Goal: Transaction & Acquisition: Download file/media

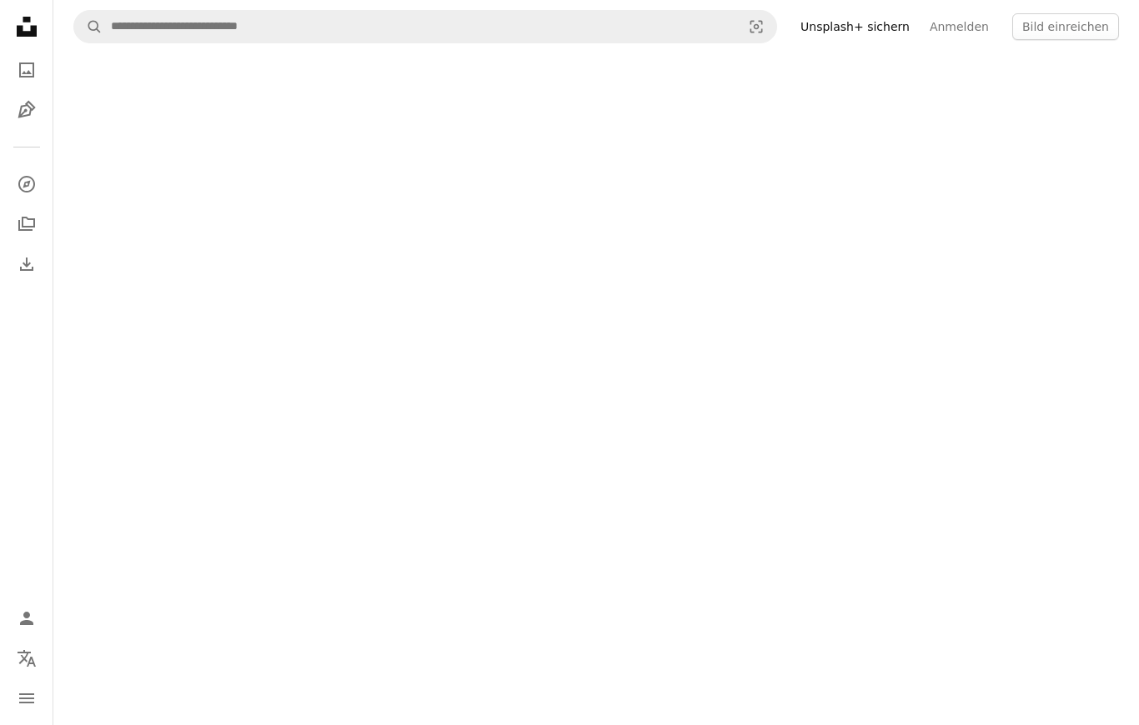
scroll to position [24, 0]
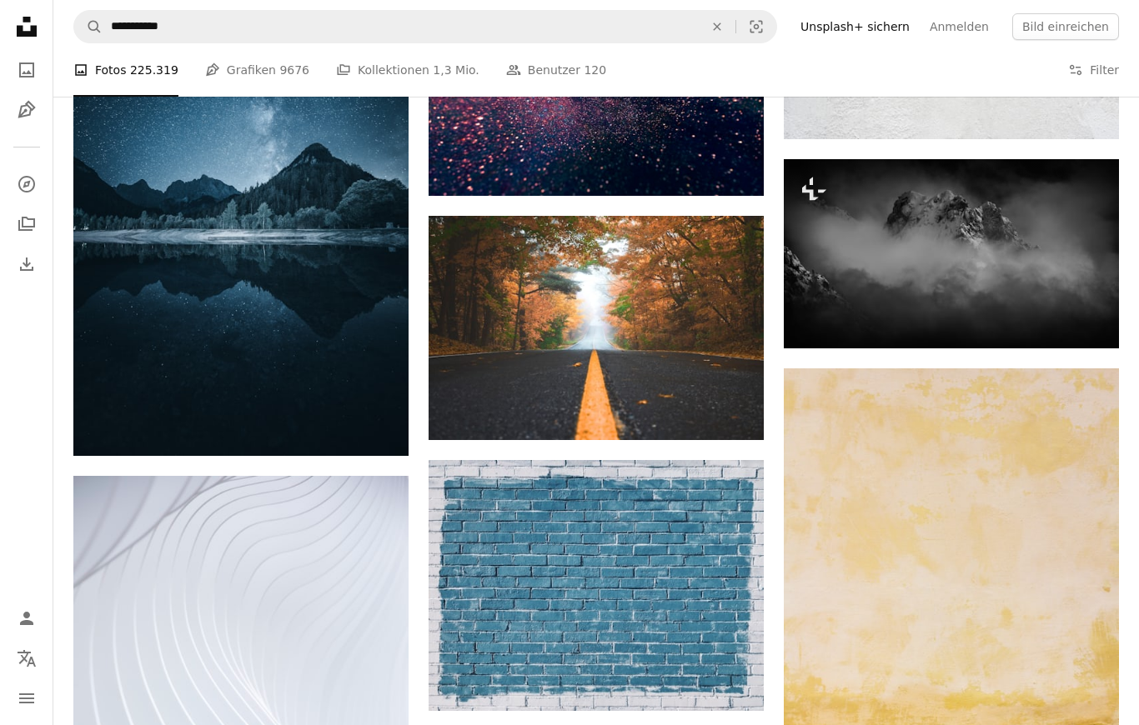
scroll to position [962, 0]
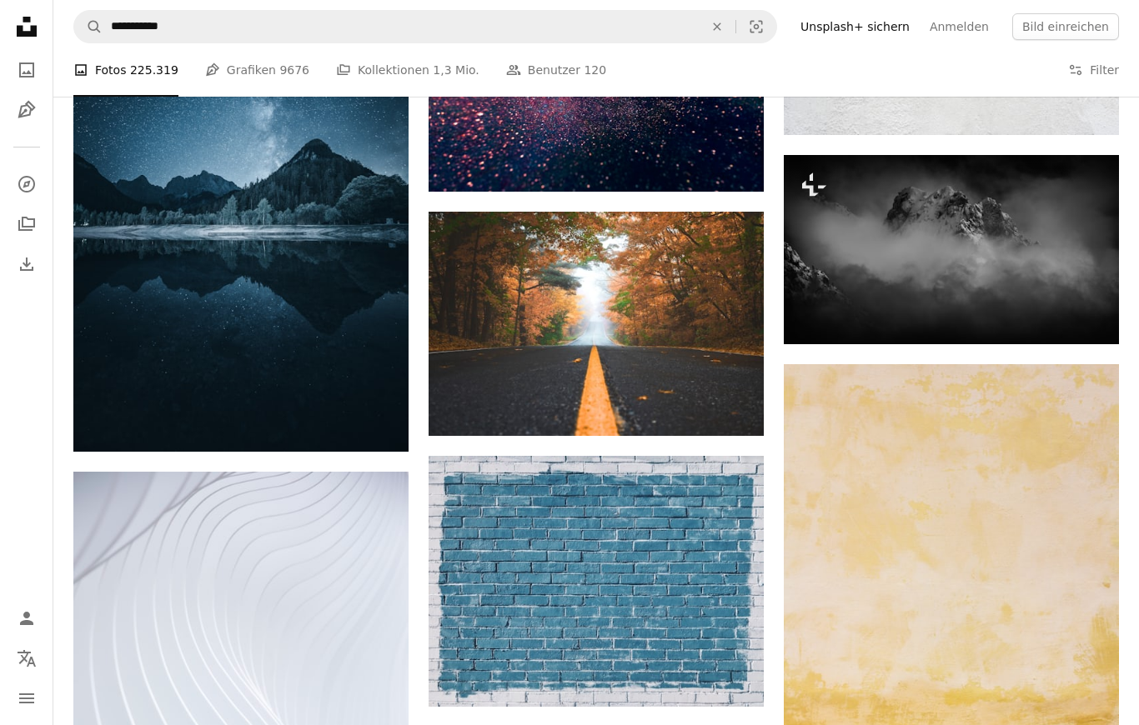
click at [972, 242] on img at bounding box center [951, 249] width 335 height 189
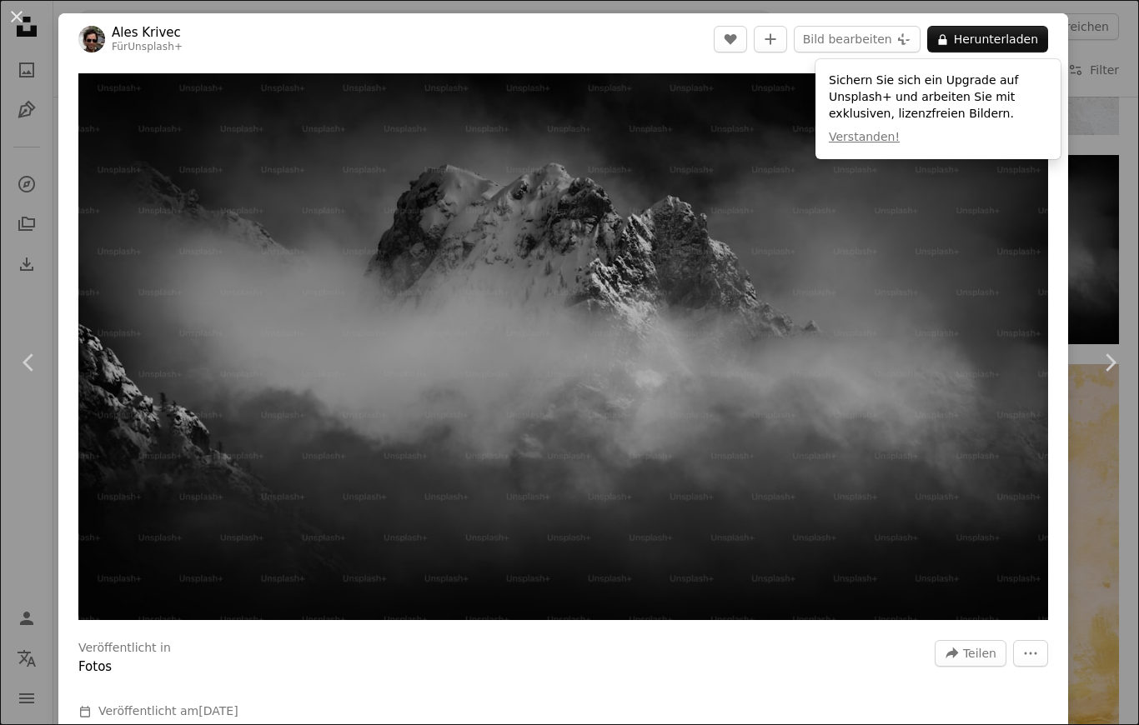
click at [21, 14] on button "An X shape" at bounding box center [17, 17] width 20 height 20
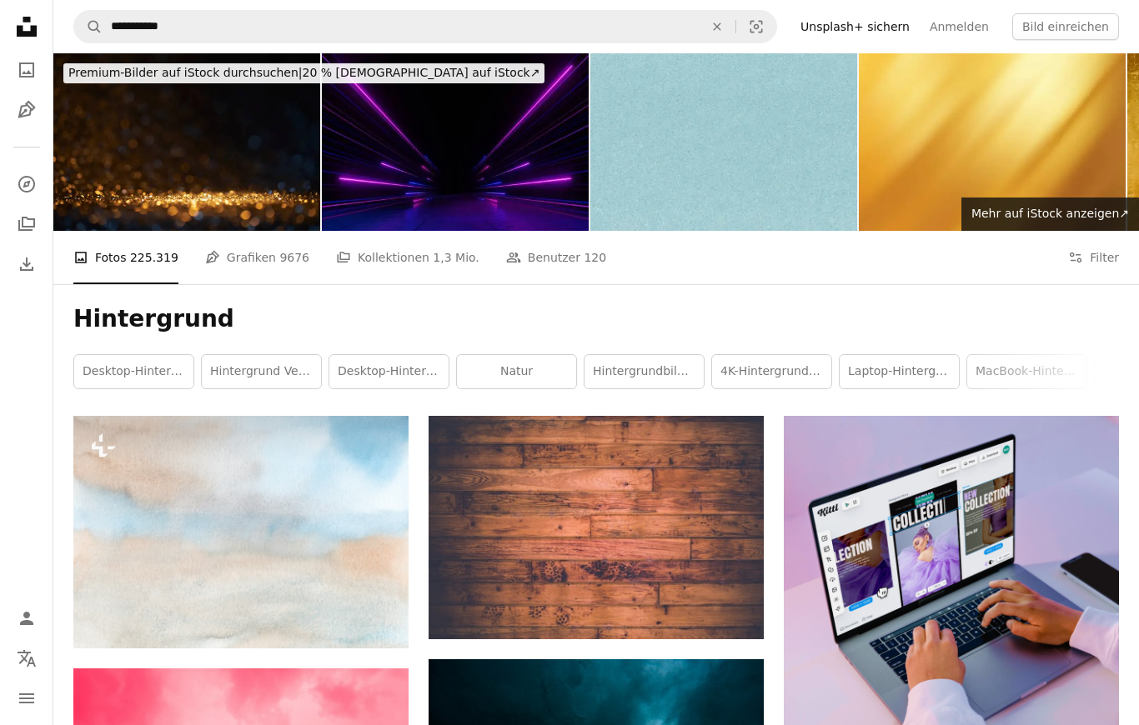
click at [1011, 368] on link "MacBook-Hintergrundbild" at bounding box center [1026, 371] width 119 height 33
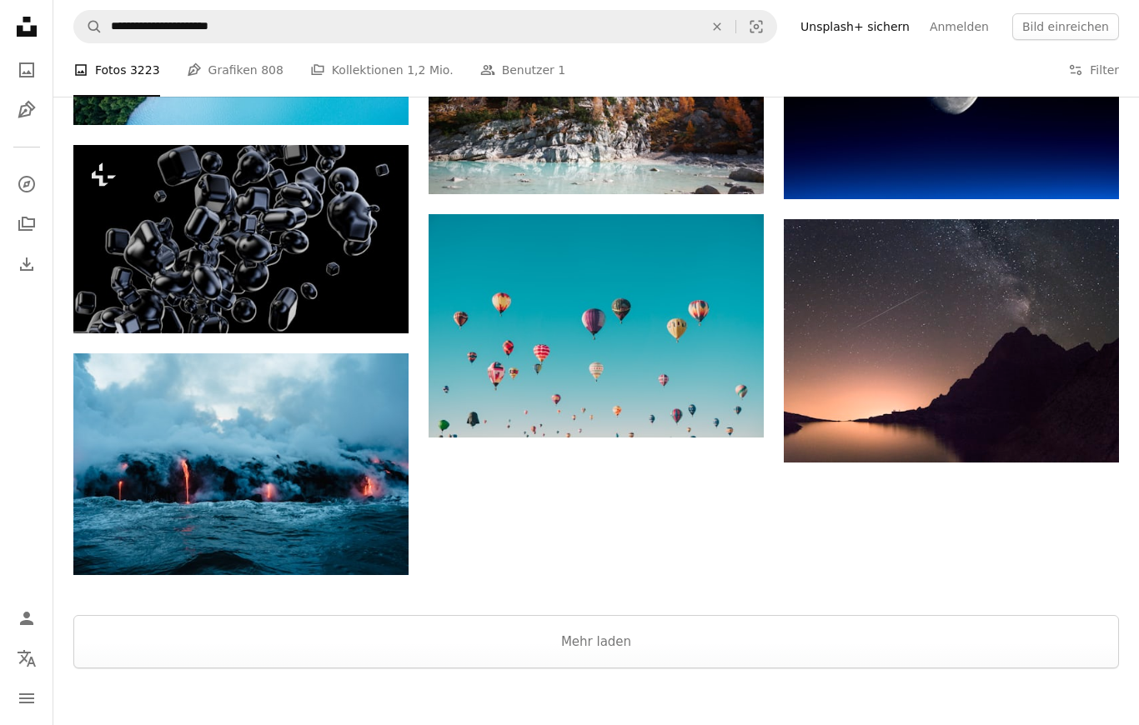
scroll to position [1632, 0]
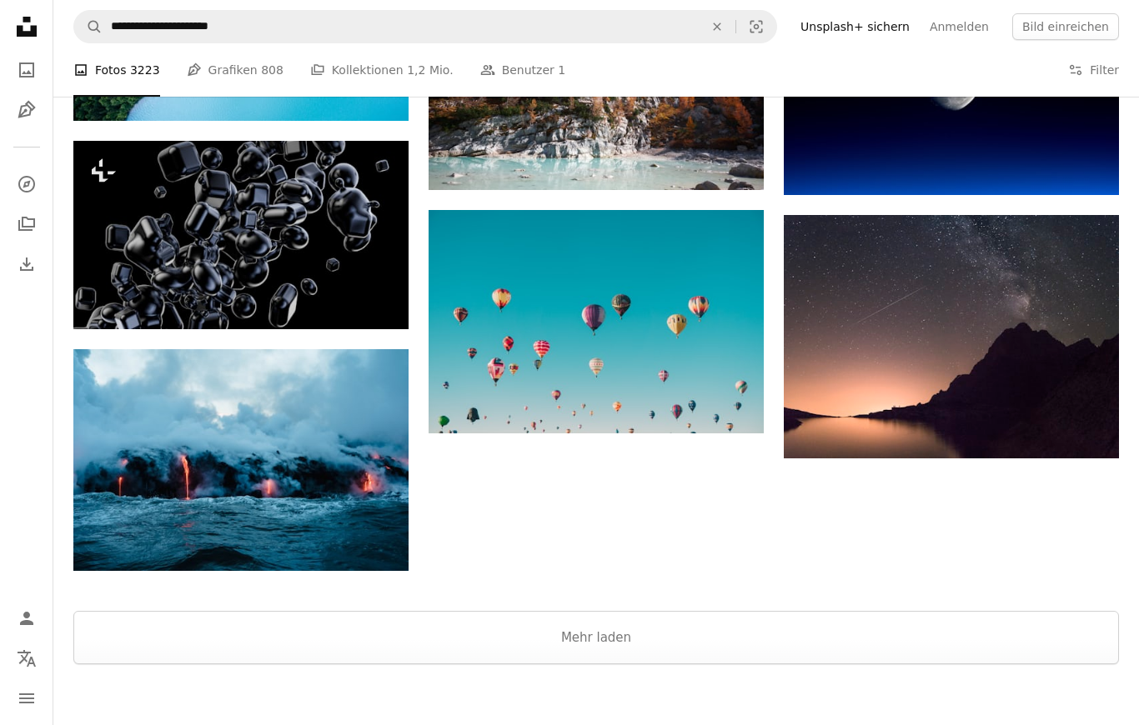
click at [705, 621] on button "Mehr laden" at bounding box center [596, 637] width 1046 height 53
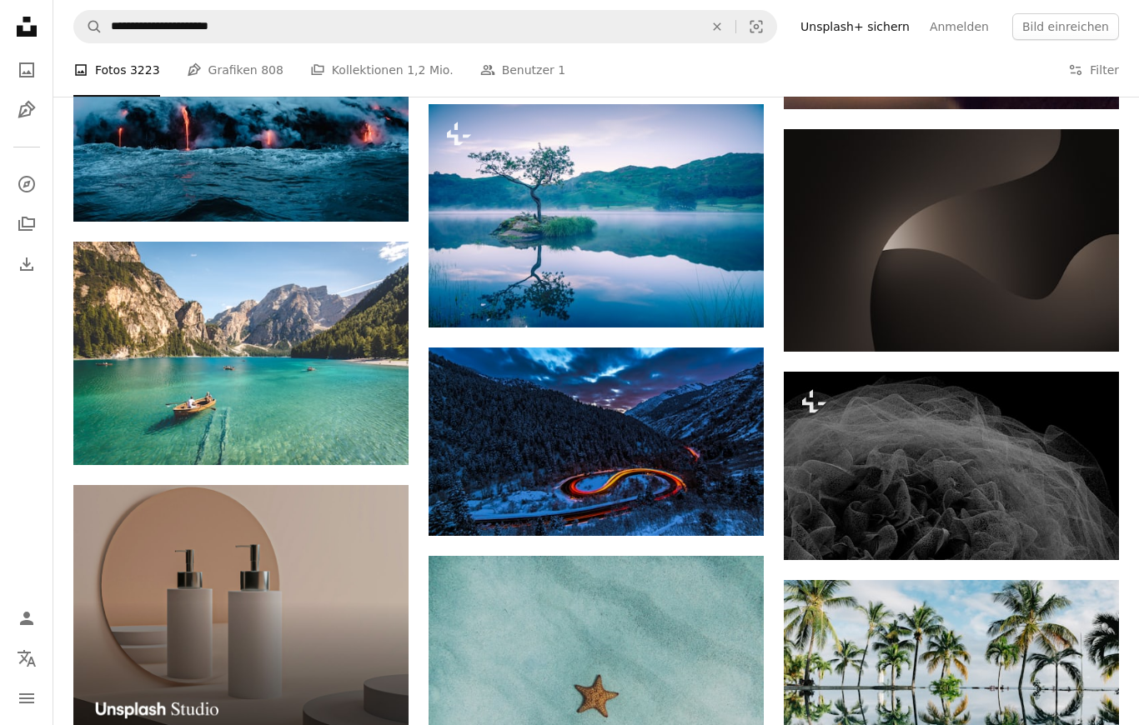
scroll to position [1986, 0]
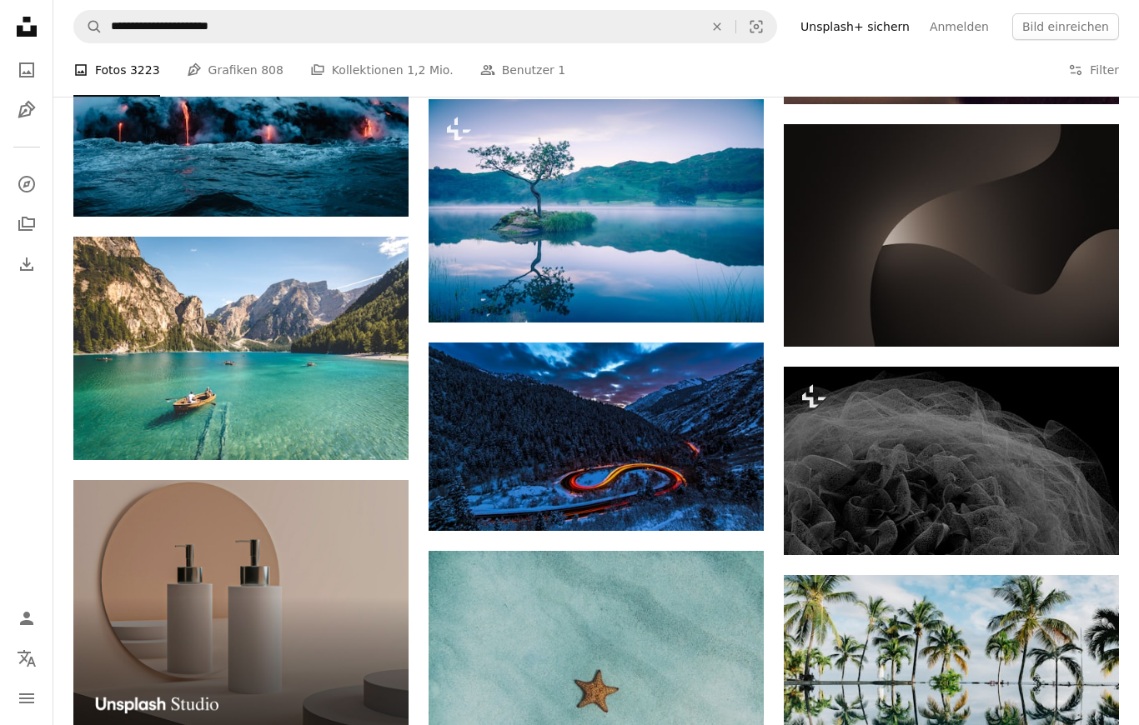
click at [143, 324] on img at bounding box center [240, 348] width 335 height 223
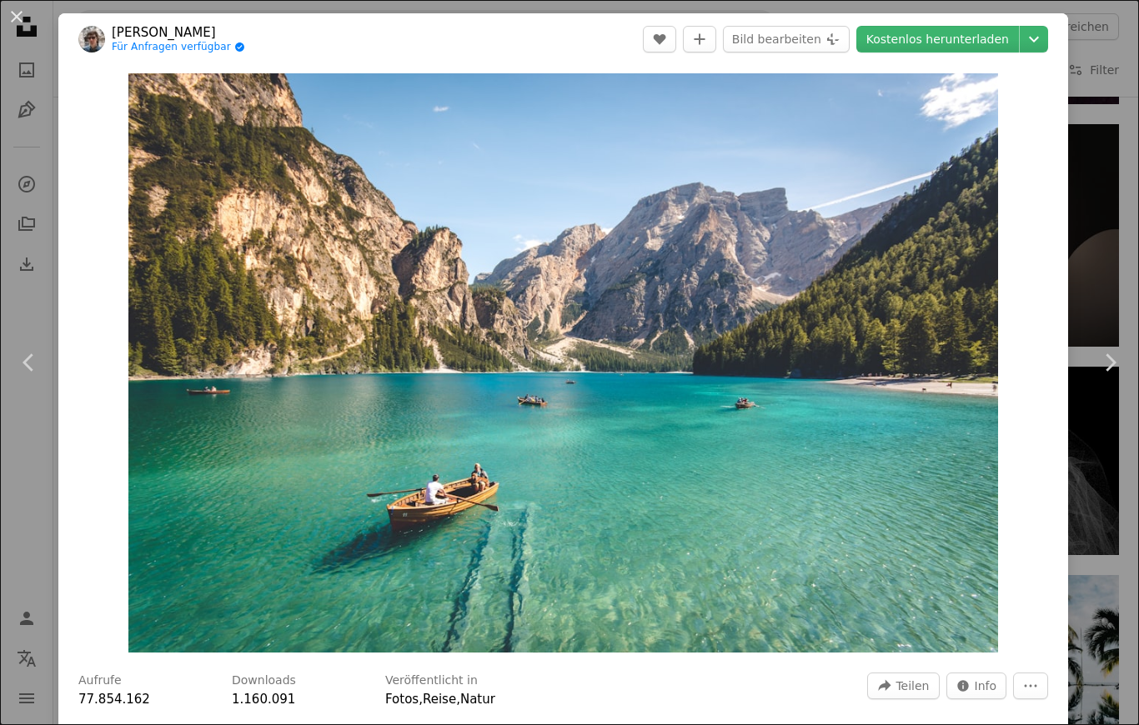
click at [1046, 31] on icon "Chevron down" at bounding box center [1034, 39] width 27 height 20
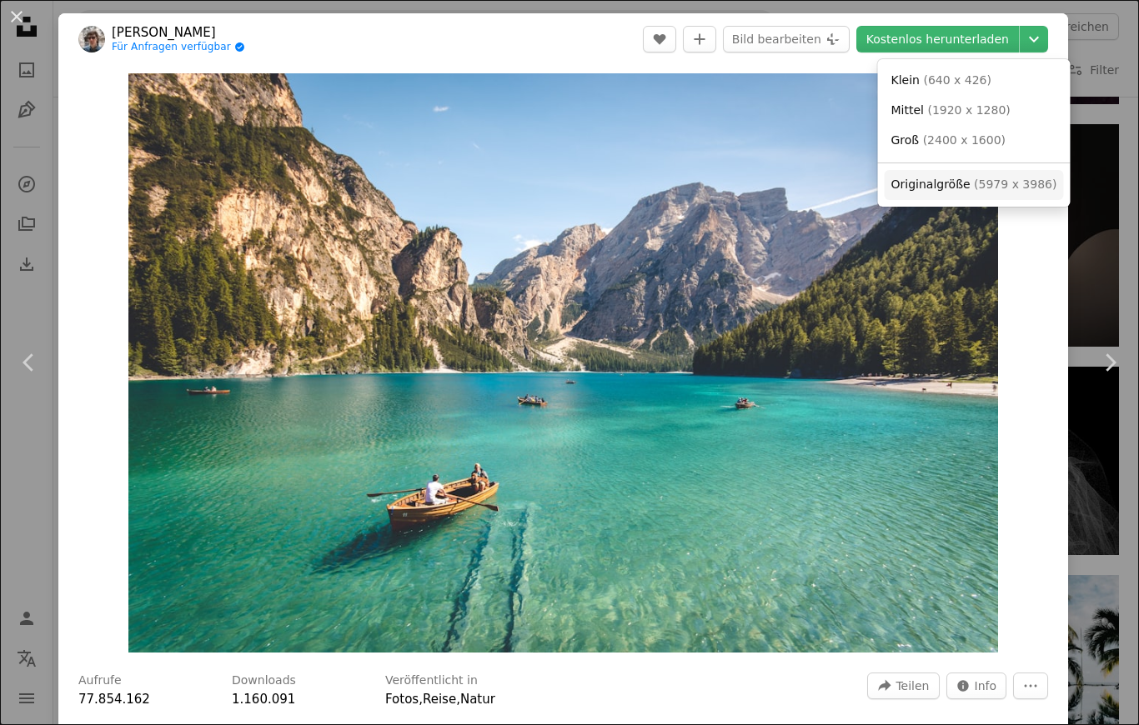
click at [1006, 182] on span "( 5979 x 3986 )" at bounding box center [1015, 184] width 83 height 13
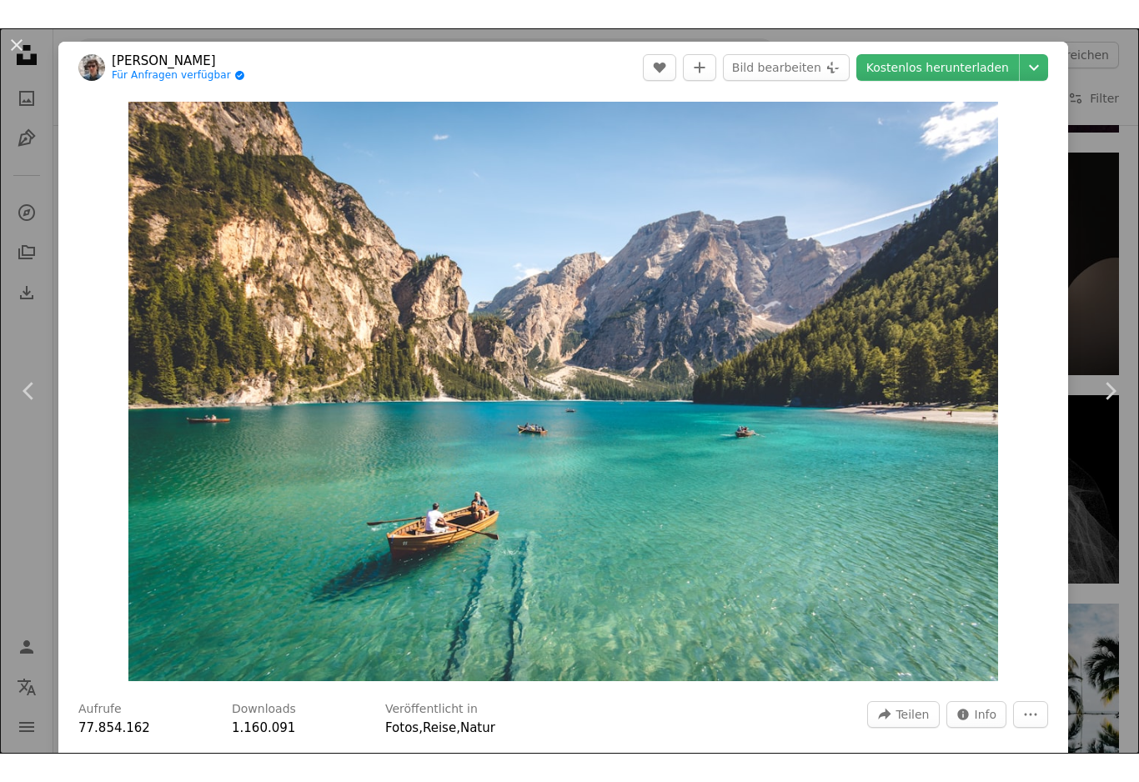
scroll to position [2010, 0]
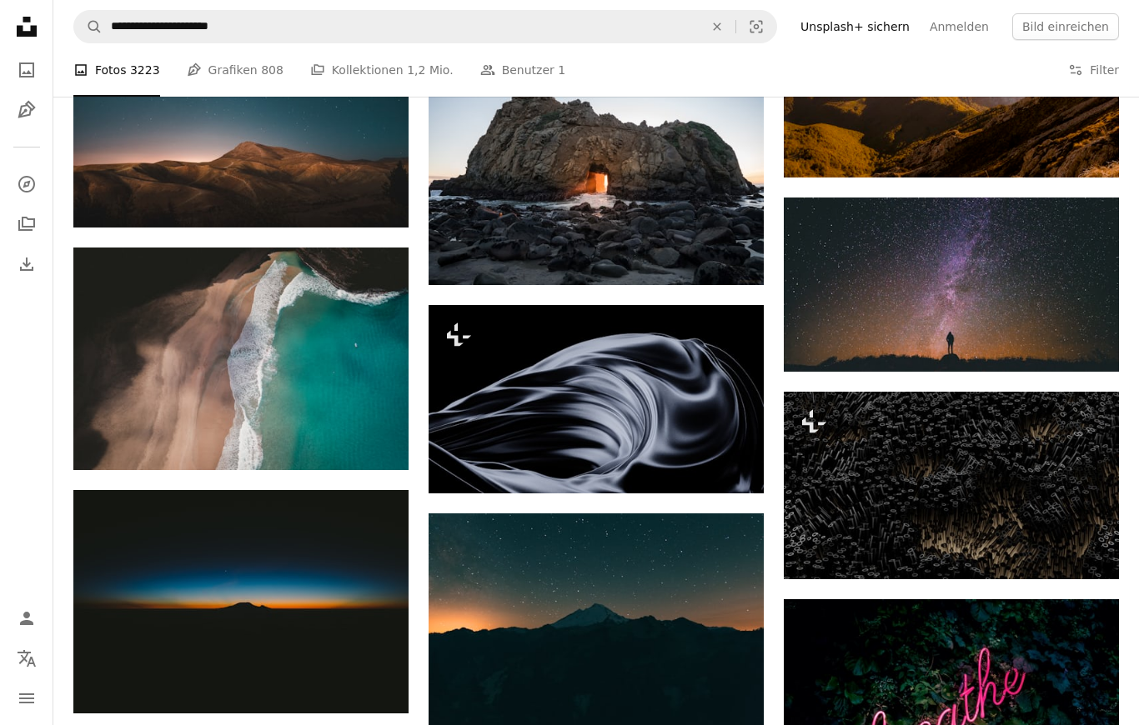
scroll to position [6751, 0]
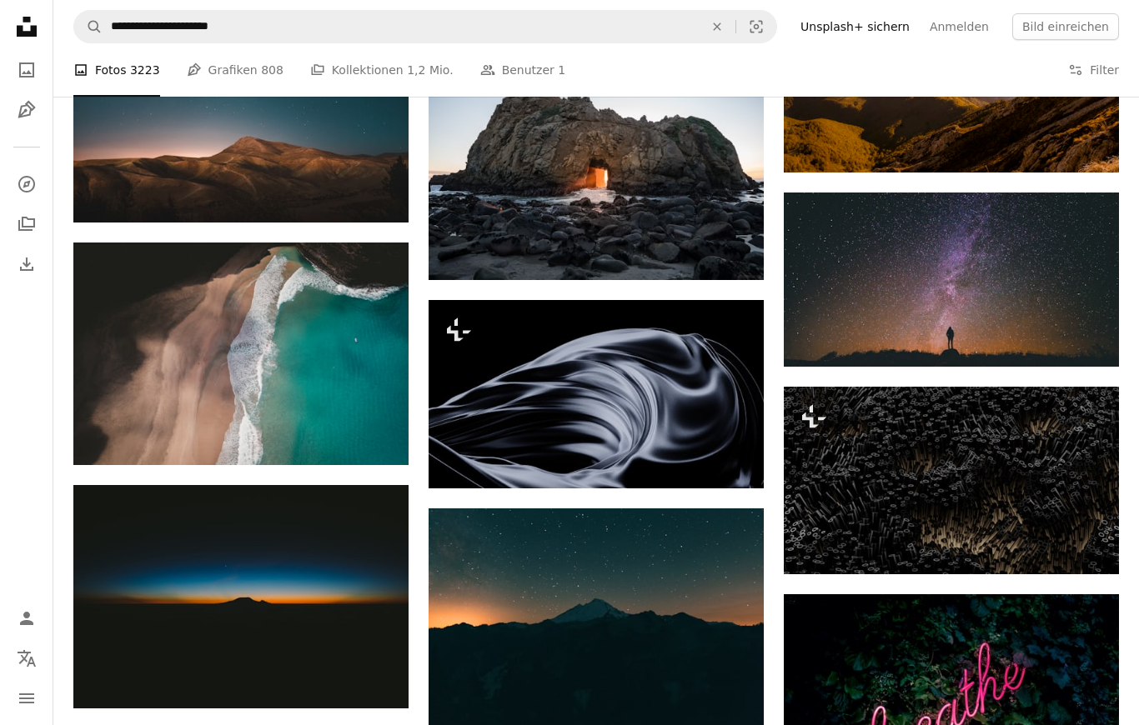
click at [314, 363] on img at bounding box center [240, 354] width 335 height 223
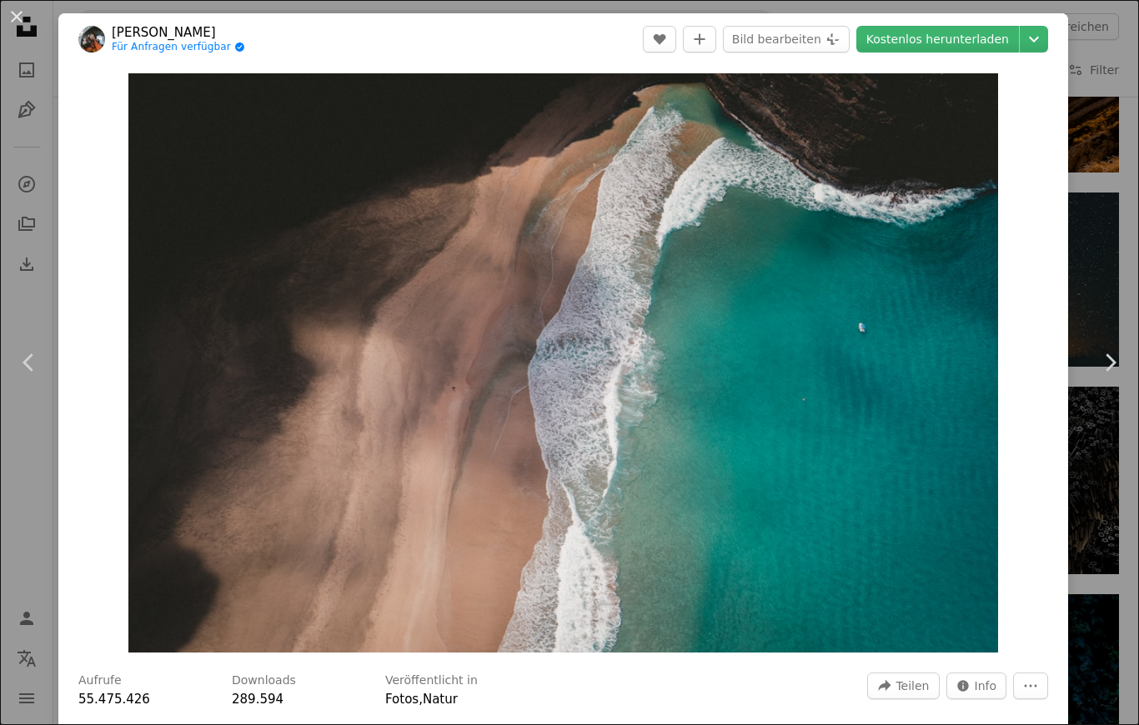
click at [18, 21] on button "An X shape" at bounding box center [17, 17] width 20 height 20
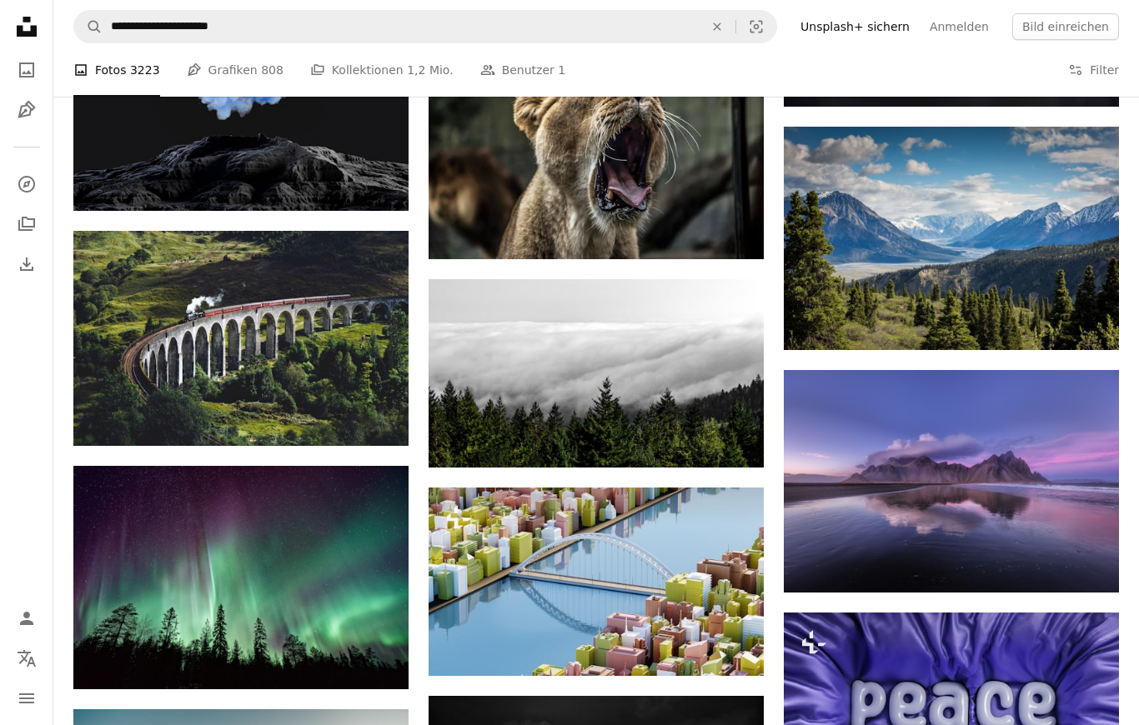
scroll to position [8437, 0]
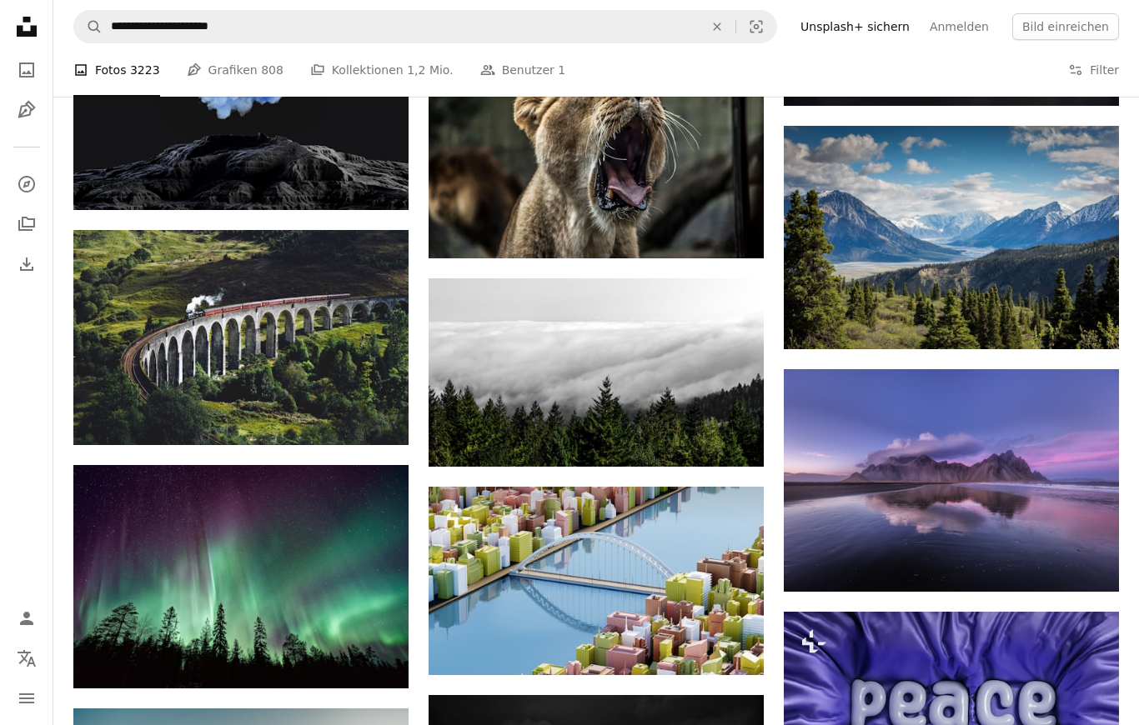
click at [981, 252] on img at bounding box center [951, 237] width 335 height 223
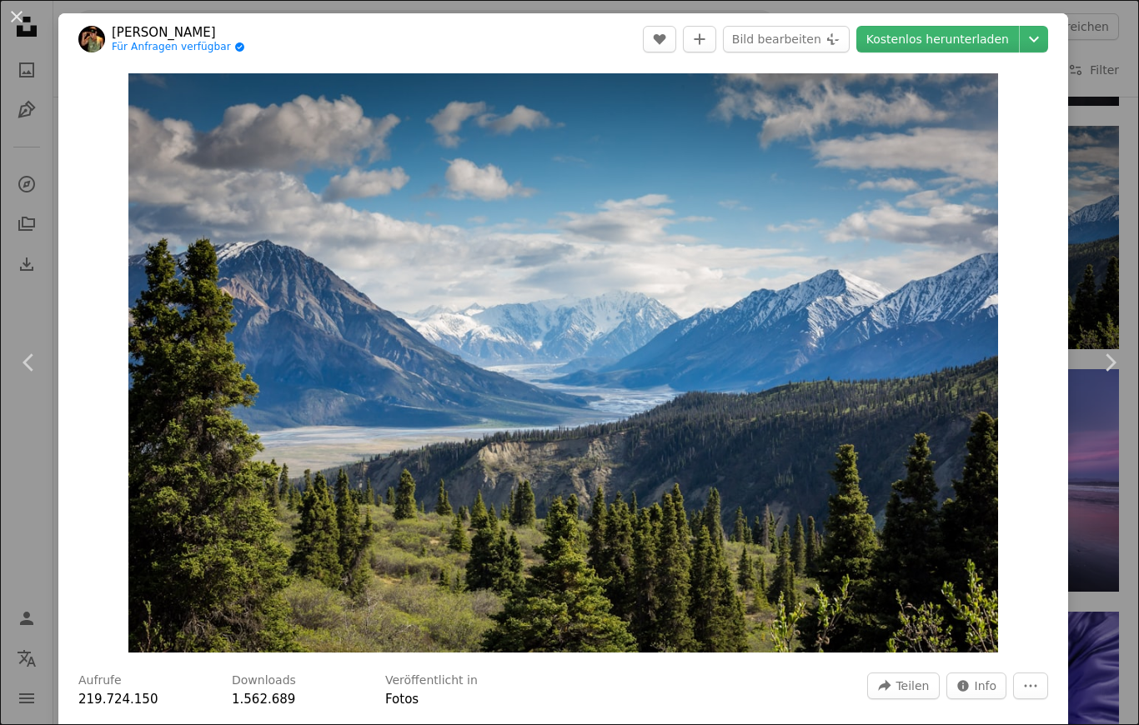
click at [1047, 36] on icon "Chevron down" at bounding box center [1034, 39] width 27 height 20
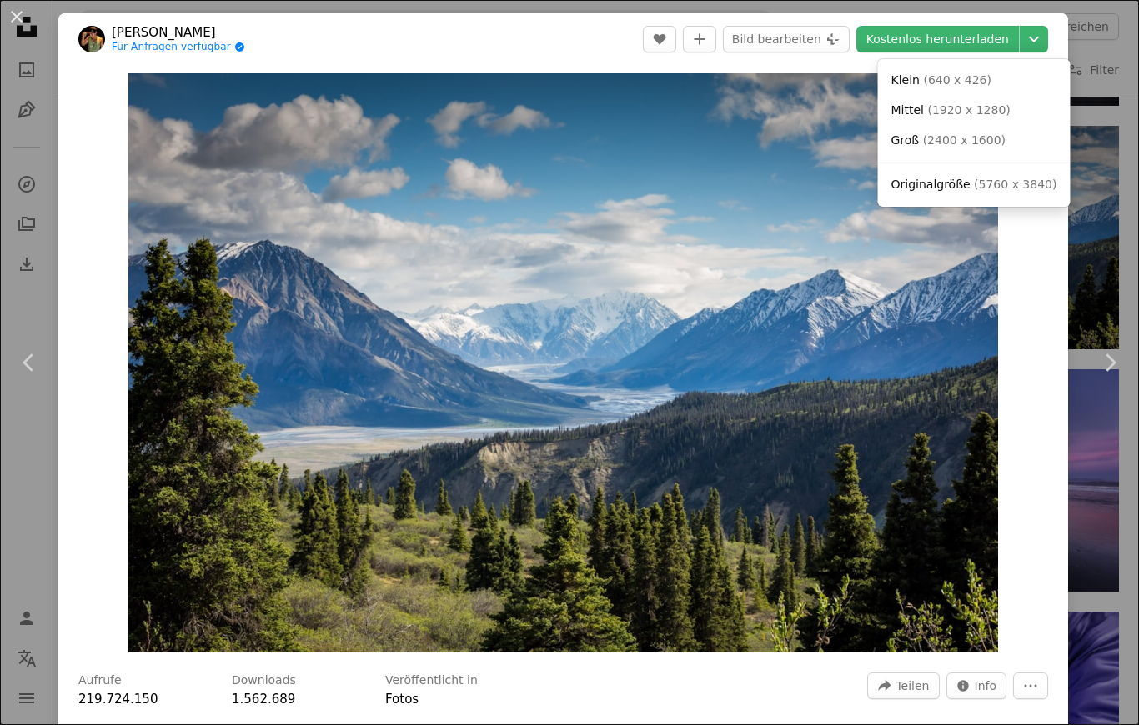
click at [1032, 183] on span "( 5760 x 3840 )" at bounding box center [1015, 184] width 83 height 13
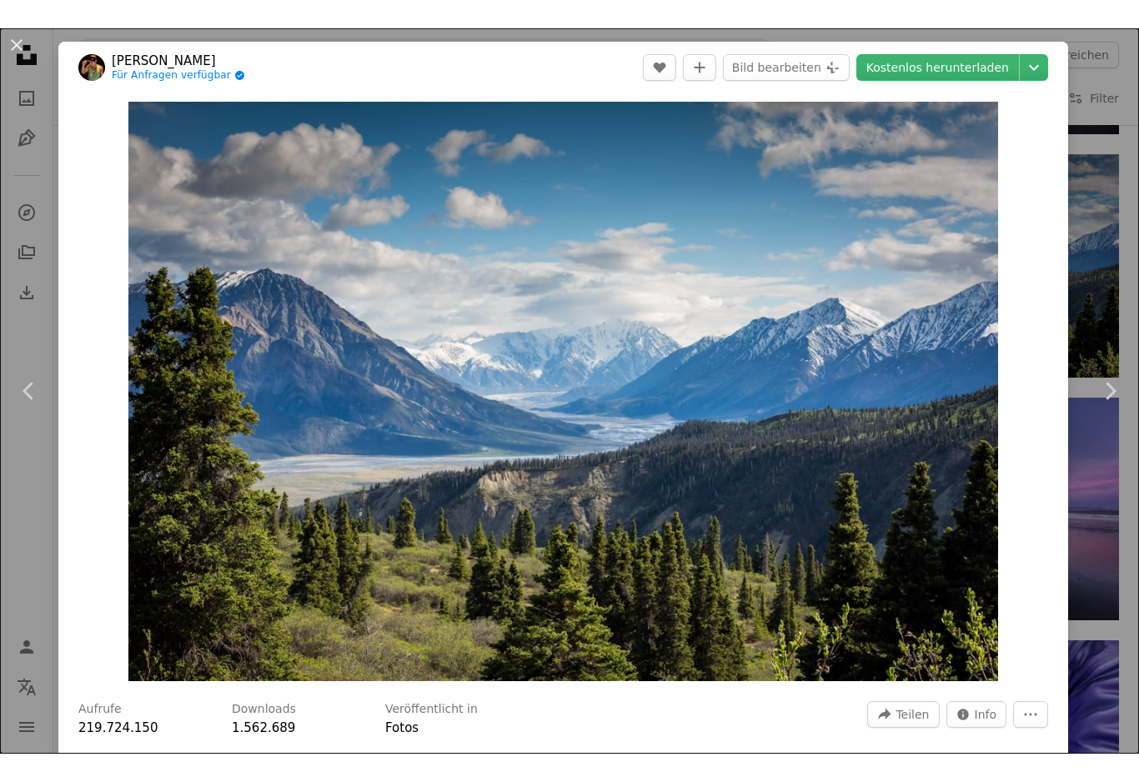
scroll to position [8461, 0]
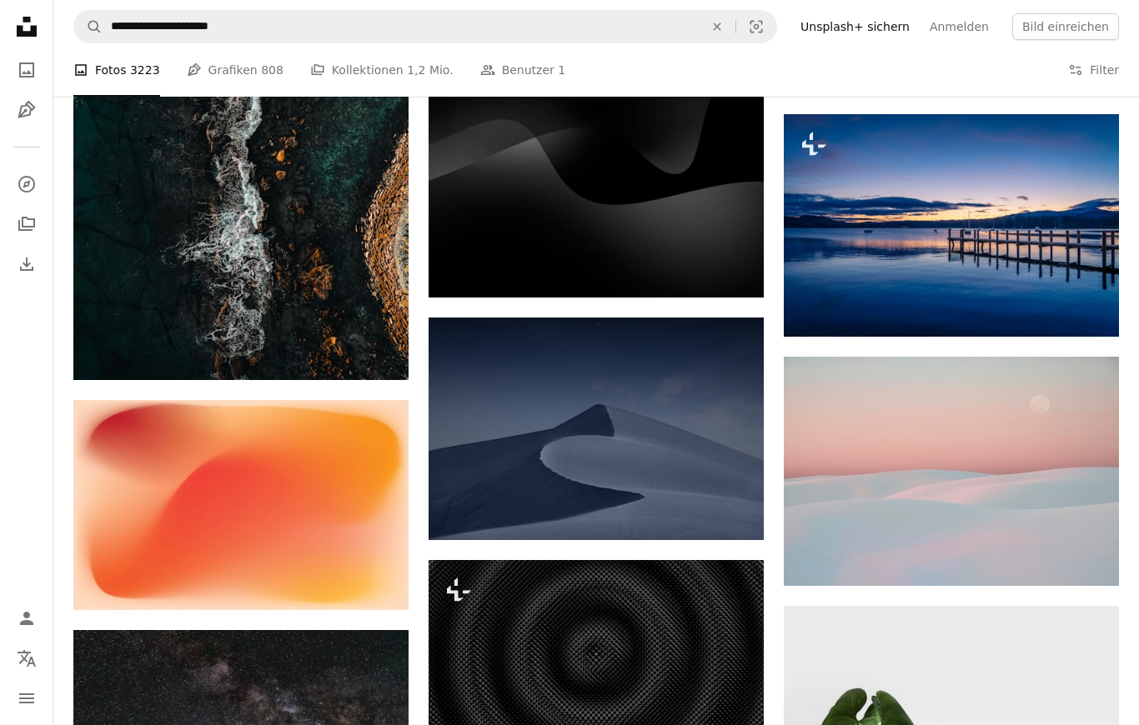
scroll to position [13707, 0]
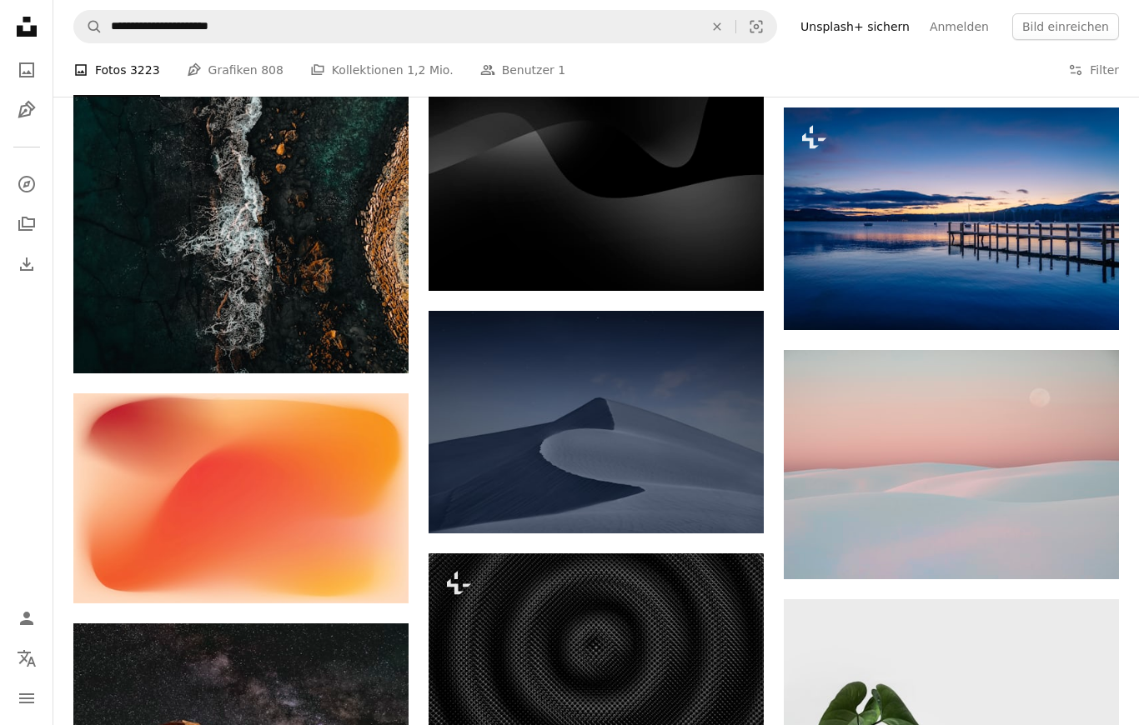
click at [665, 192] on img at bounding box center [596, 147] width 335 height 288
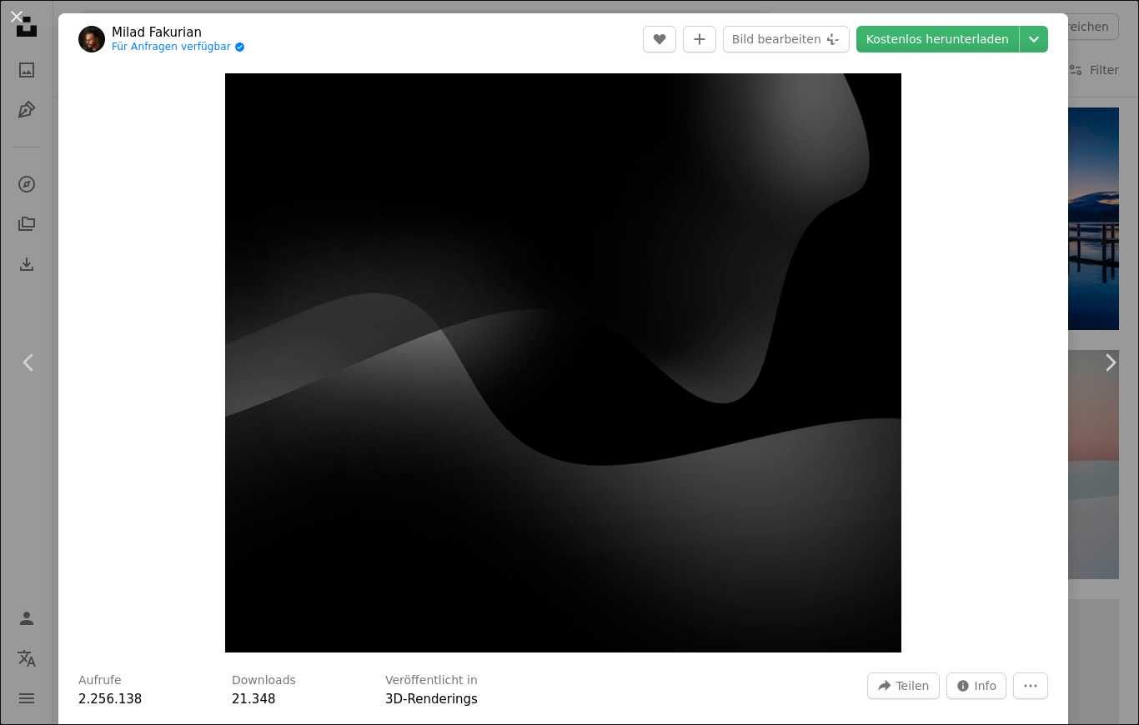
click at [22, 17] on button "An X shape" at bounding box center [17, 17] width 20 height 20
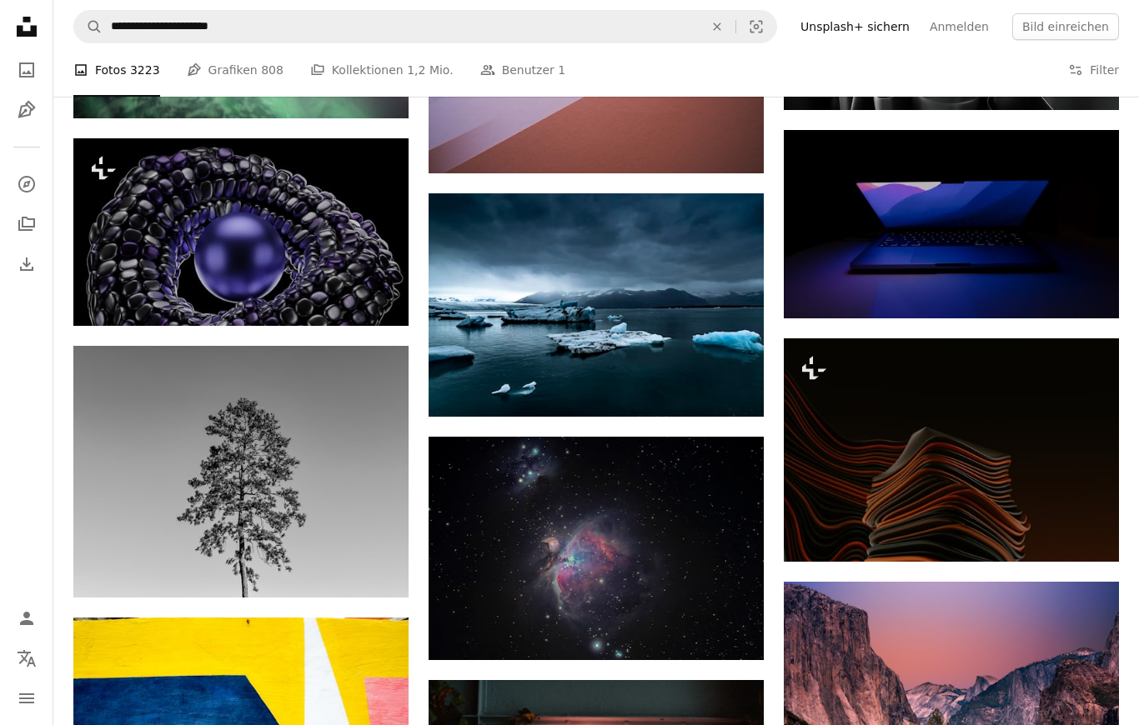
scroll to position [26083, 0]
